Goal: Transaction & Acquisition: Purchase product/service

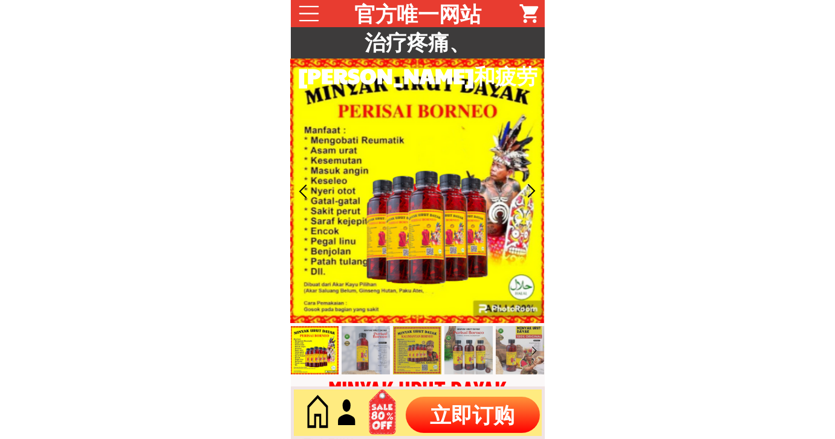
click at [459, 418] on p "立即订购" at bounding box center [472, 415] width 134 height 36
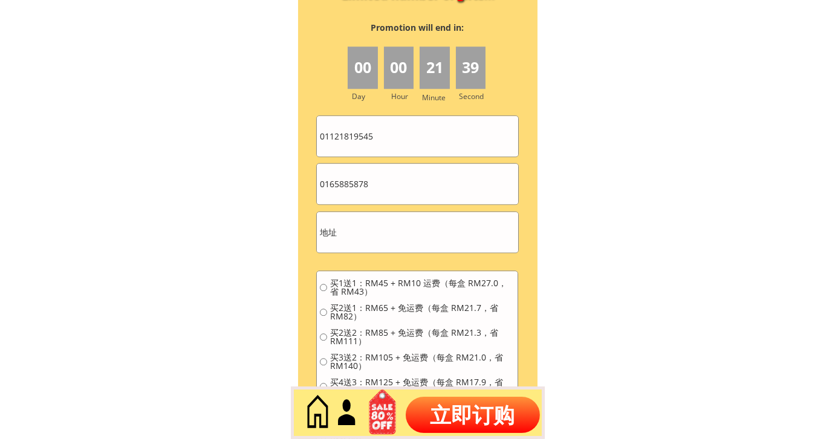
scroll to position [5370, 0]
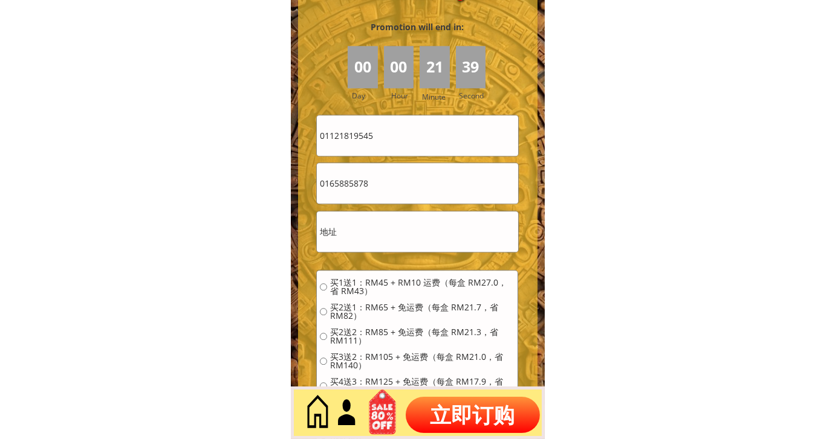
click at [411, 199] on input "0165885878" at bounding box center [417, 183] width 201 height 40
paste input "7893191"
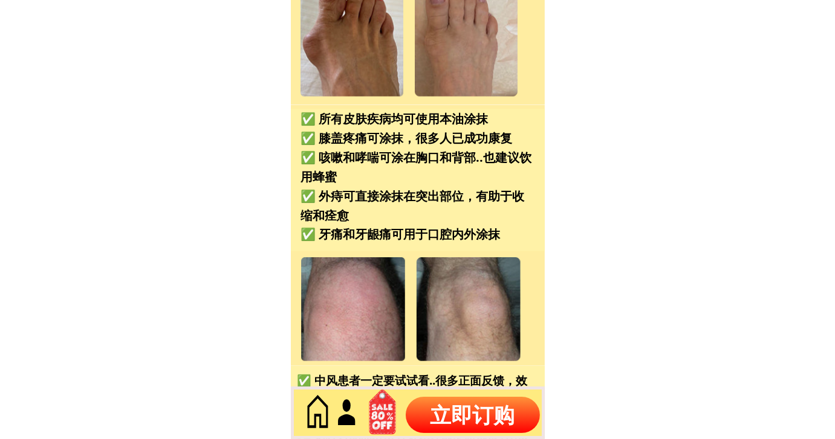
scroll to position [0, 0]
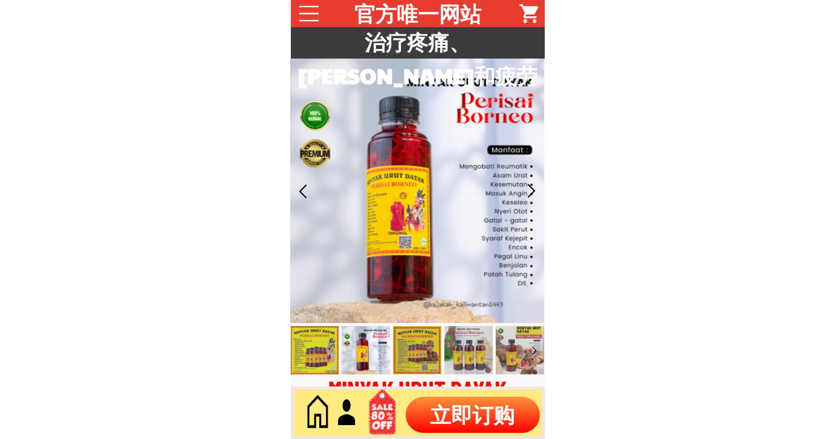
type input "0178931918"
click at [475, 411] on p "立即订购" at bounding box center [472, 415] width 134 height 36
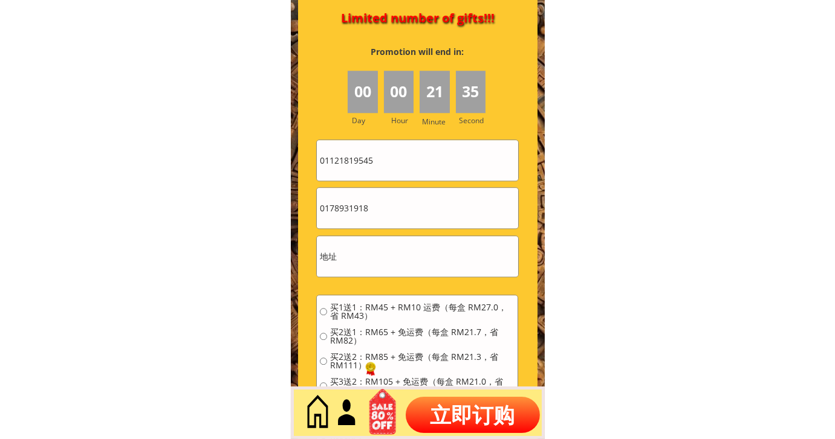
scroll to position [5370, 0]
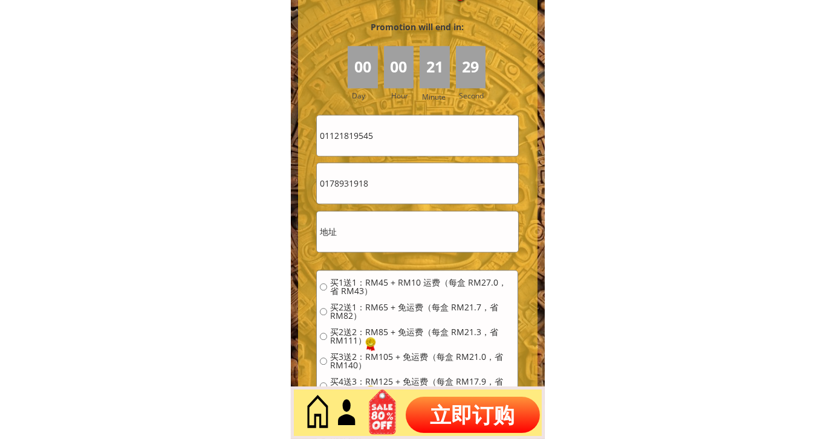
click at [381, 133] on input "01121819545" at bounding box center [417, 135] width 201 height 40
click at [381, 134] on input "01121819545" at bounding box center [417, 135] width 201 height 40
paste input "[PERSON_NAME]"
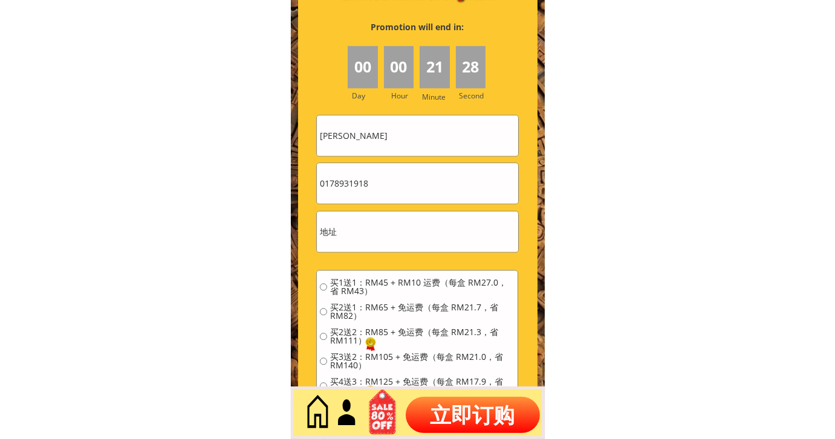
type input "[PERSON_NAME]"
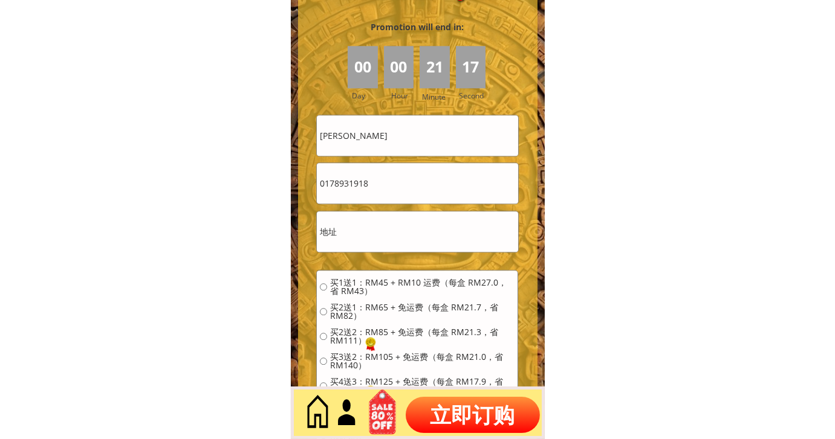
click at [386, 244] on input "text" at bounding box center [417, 232] width 201 height 40
paste input "8scape Residences，Residensi [GEOGRAPHIC_DATA]，[GEOGRAPHIC_DATA]，[GEOGRAPHIC_DAT…"
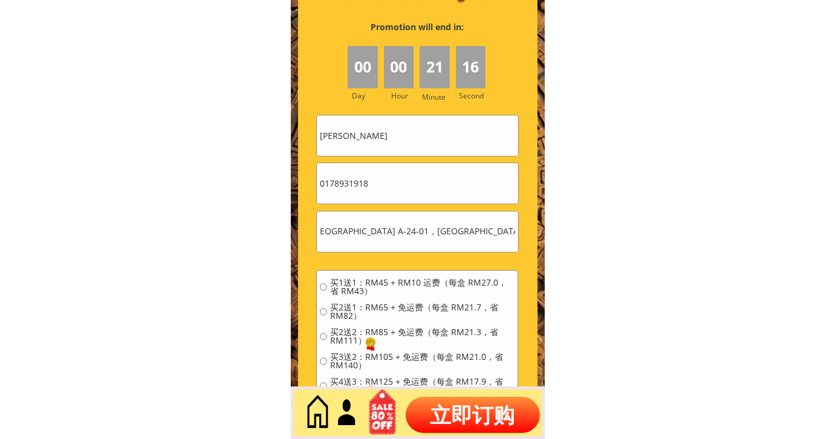
type input "8scape Residences，Residensi [GEOGRAPHIC_DATA]，[GEOGRAPHIC_DATA]，[GEOGRAPHIC_DAT…"
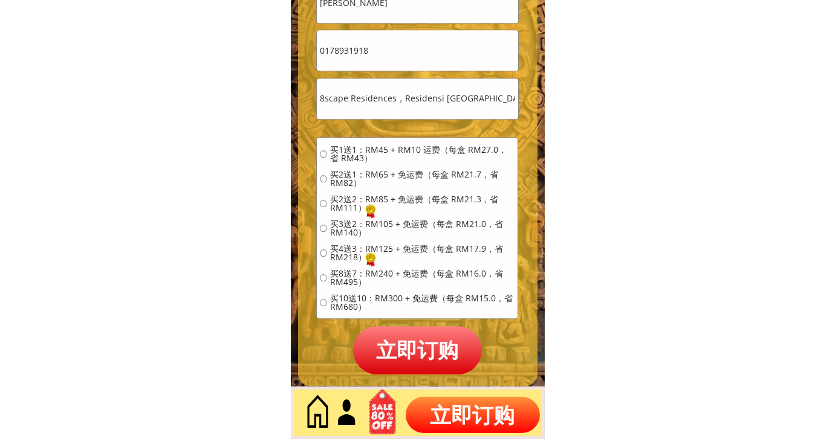
scroll to position [5504, 0]
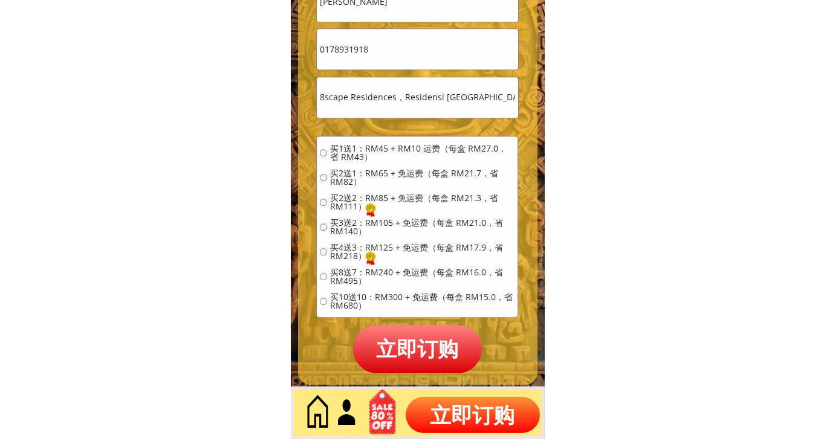
click at [352, 247] on span "买4送3：RM125 + 免运费（每盒 RM17.9，省 RM218）" at bounding box center [422, 252] width 184 height 17
radio input "true"
click at [416, 342] on p "立即订购" at bounding box center [417, 349] width 129 height 48
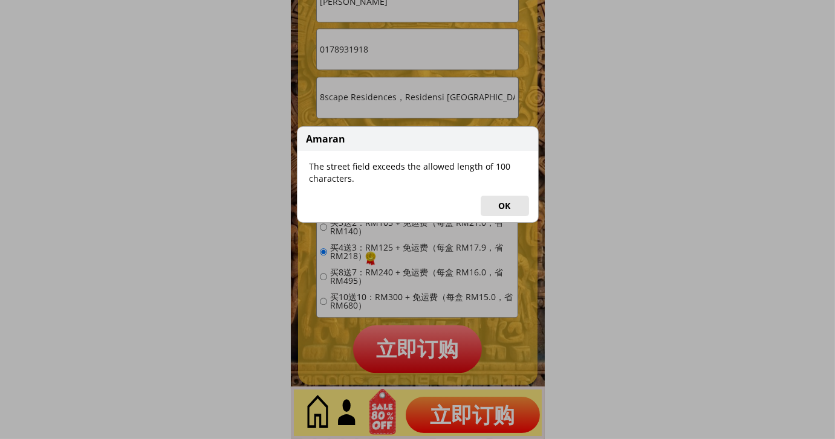
click at [520, 198] on button "OK" at bounding box center [504, 206] width 48 height 21
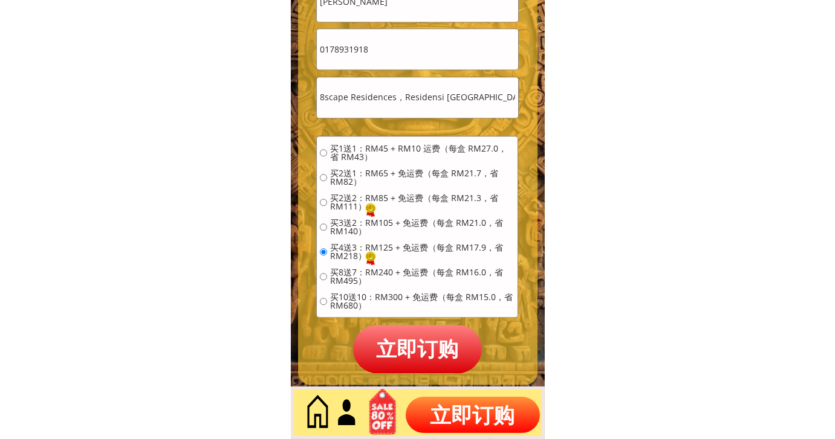
click at [420, 101] on input "8scape Residences，Residensi [GEOGRAPHIC_DATA]，[GEOGRAPHIC_DATA]，[GEOGRAPHIC_DAT…" at bounding box center [417, 97] width 201 height 40
drag, startPoint x: 405, startPoint y: 92, endPoint x: 621, endPoint y: 105, distance: 216.1
click at [486, 95] on input "8scape Residences，Residensi [GEOGRAPHIC_DATA]，[GEOGRAPHIC_DATA]，[GEOGRAPHIC_DAT…" at bounding box center [417, 97] width 201 height 40
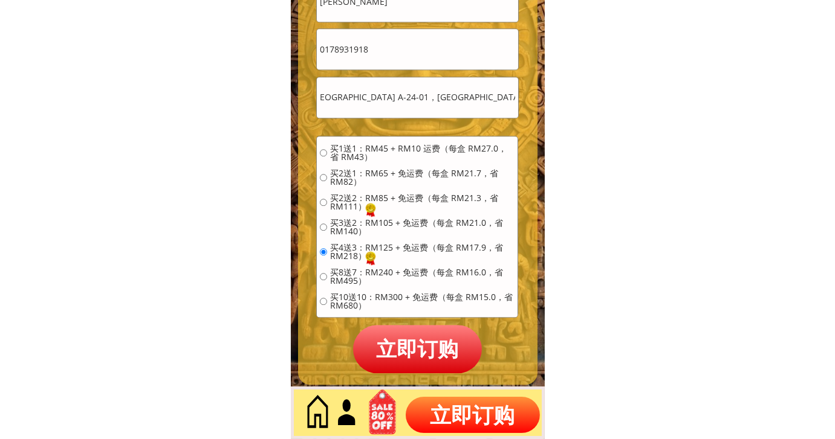
drag, startPoint x: 440, startPoint y: 94, endPoint x: 573, endPoint y: 131, distance: 138.1
type input "8scape Residences，Residensi Laman [GEOGRAPHIC_DATA]，[GEOGRAPHIC_DATA]，[GEOGRAPH…"
click at [397, 343] on p "立即订购" at bounding box center [417, 349] width 129 height 48
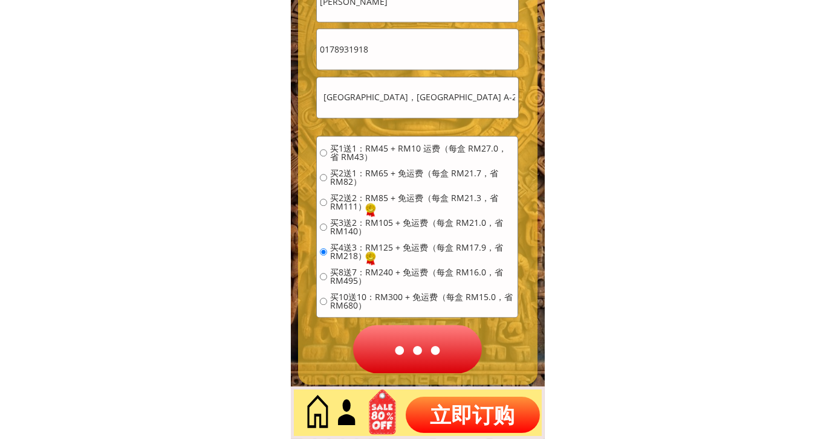
scroll to position [0, 0]
